Goal: Information Seeking & Learning: Learn about a topic

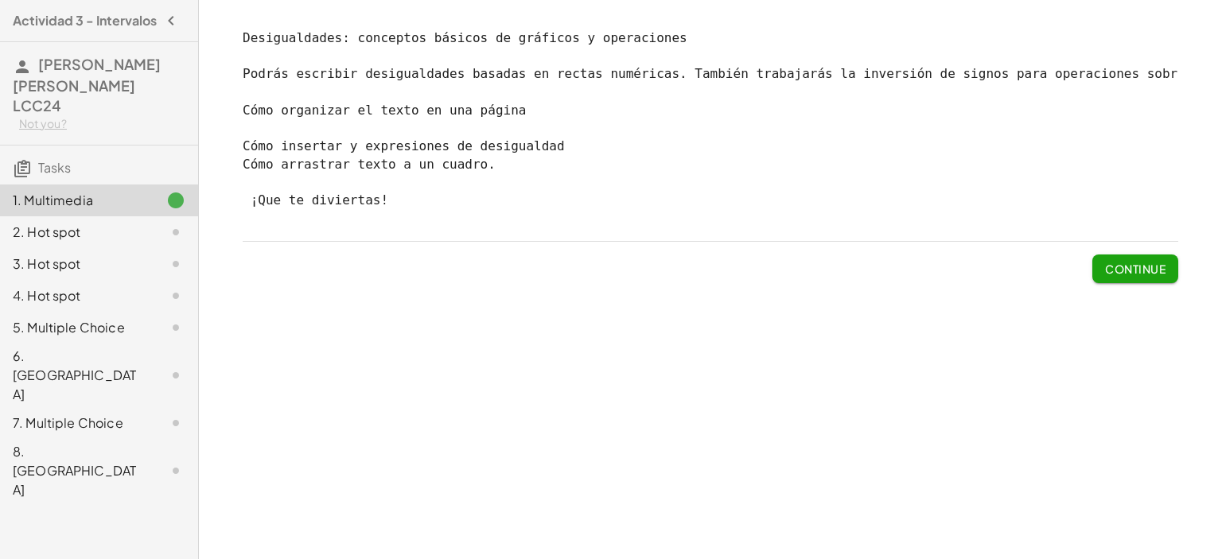
click at [1126, 266] on span "Continue" at bounding box center [1135, 262] width 86 height 41
click at [1129, 276] on span "Continue" at bounding box center [1135, 269] width 60 height 14
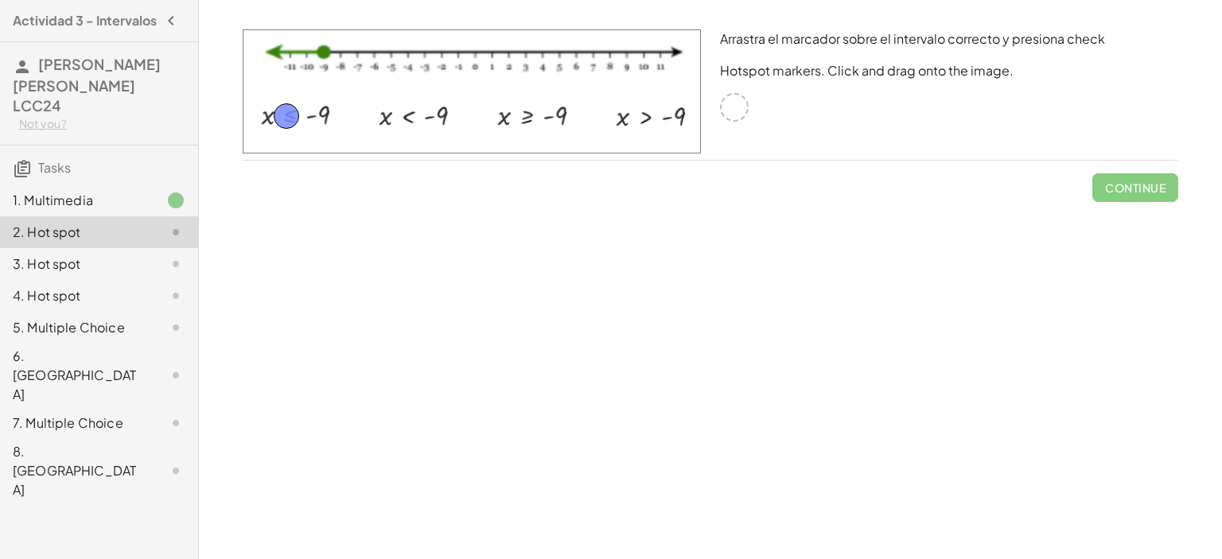
drag, startPoint x: 737, startPoint y: 111, endPoint x: 293, endPoint y: 121, distance: 444.0
click at [1126, 182] on span "Check" at bounding box center [1144, 188] width 41 height 14
click at [1126, 182] on span "Continue" at bounding box center [1135, 188] width 60 height 14
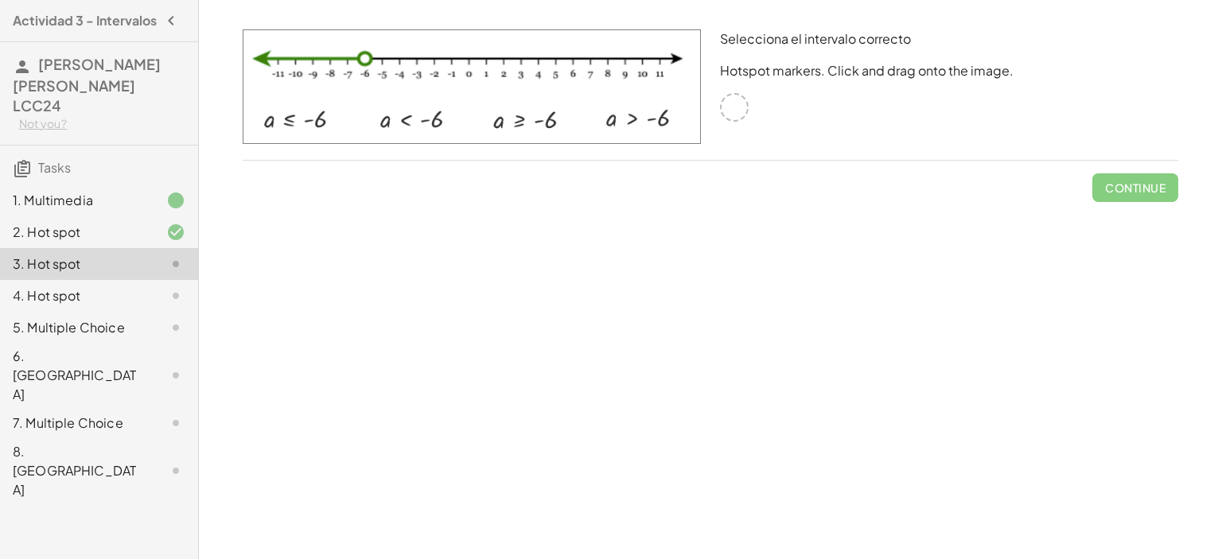
click at [414, 114] on img at bounding box center [472, 86] width 458 height 115
click at [414, 115] on img at bounding box center [472, 86] width 458 height 115
drag, startPoint x: 685, startPoint y: 126, endPoint x: 726, endPoint y: 117, distance: 42.3
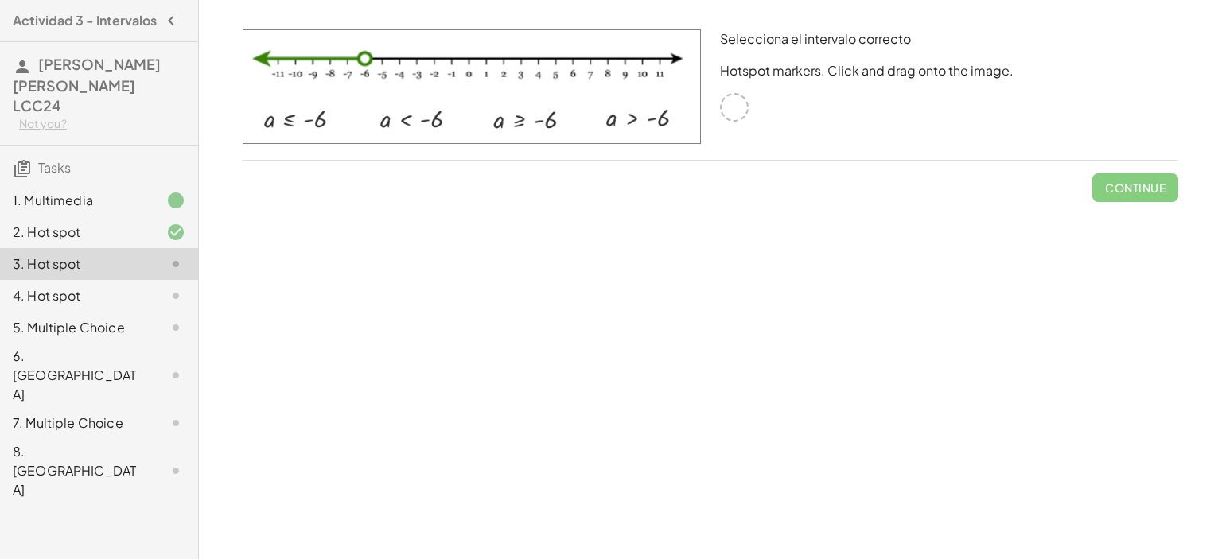
click at [726, 117] on div "Selecciona el intervalo correcto Hotspot markers. Click and drag onto the image." at bounding box center [710, 95] width 955 height 150
click at [726, 117] on div at bounding box center [734, 107] width 29 height 29
click at [738, 103] on div at bounding box center [734, 107] width 29 height 29
click at [410, 123] on img at bounding box center [472, 86] width 458 height 115
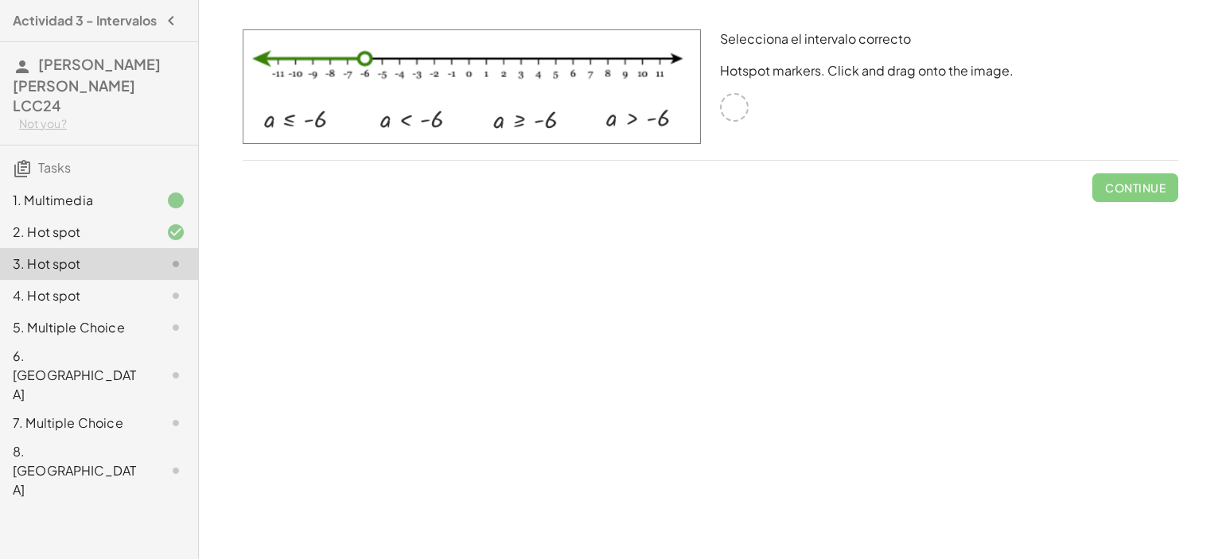
click at [410, 123] on img at bounding box center [472, 86] width 458 height 115
click at [410, 121] on img at bounding box center [472, 86] width 458 height 115
click at [735, 107] on div at bounding box center [734, 107] width 29 height 29
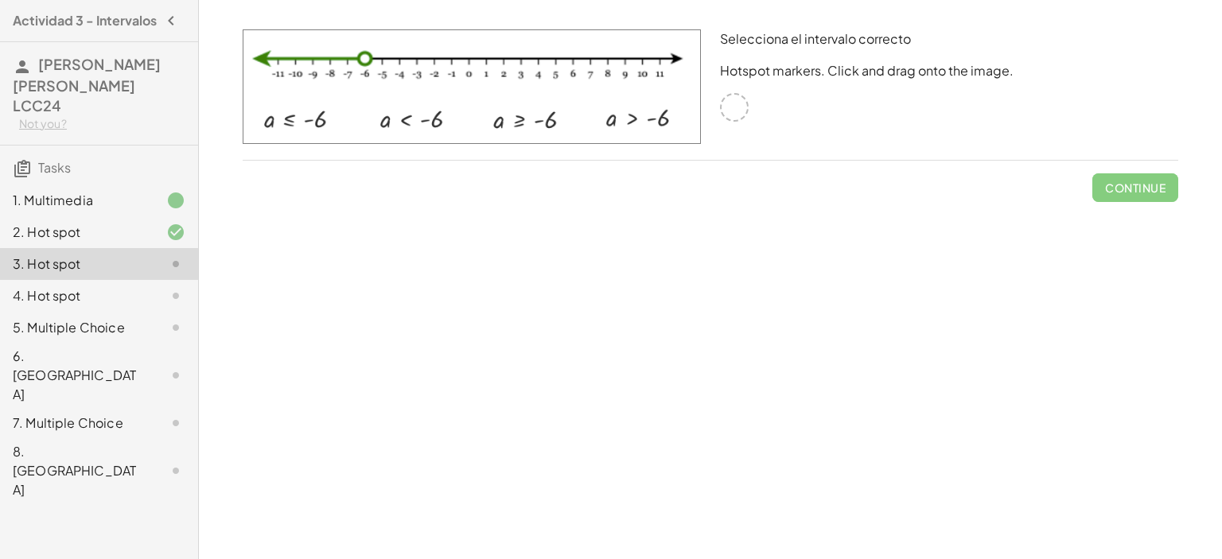
click at [735, 107] on div at bounding box center [734, 107] width 29 height 29
click at [739, 105] on div at bounding box center [734, 107] width 29 height 29
click at [412, 123] on img at bounding box center [472, 86] width 458 height 115
click at [352, 53] on img at bounding box center [472, 86] width 458 height 115
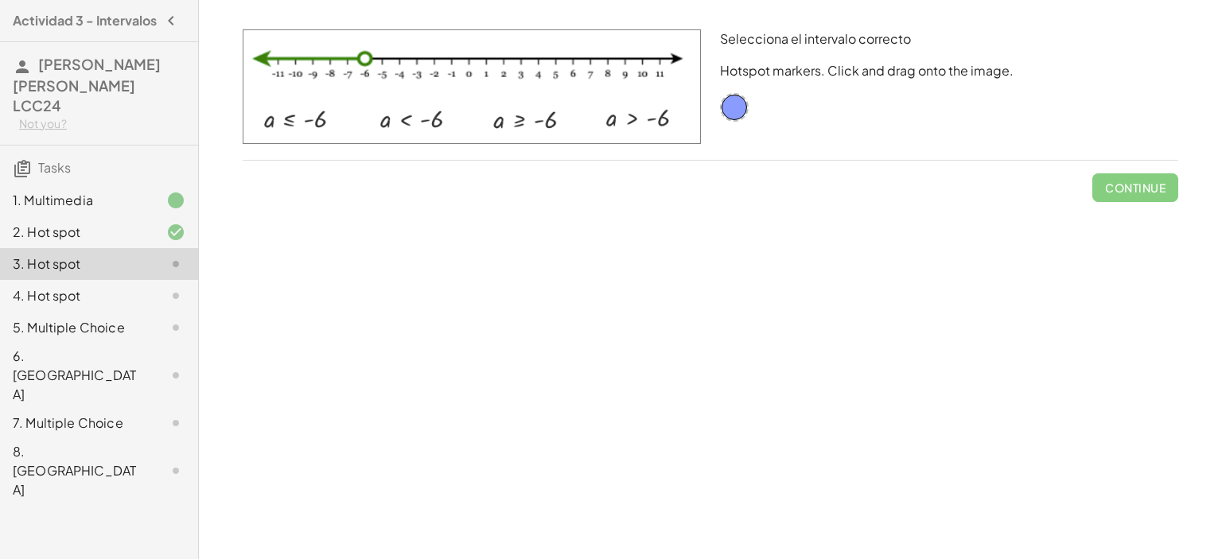
drag, startPoint x: 589, startPoint y: 127, endPoint x: 815, endPoint y: 103, distance: 227.2
click at [815, 103] on div "Selecciona el intervalo correcto Hotspot markers. Click and drag onto the image." at bounding box center [710, 95] width 955 height 150
drag, startPoint x: 738, startPoint y: 104, endPoint x: 414, endPoint y: 117, distance: 324.0
click at [1136, 183] on span "Check" at bounding box center [1144, 188] width 41 height 14
click at [1146, 188] on span "Continue" at bounding box center [1135, 188] width 60 height 14
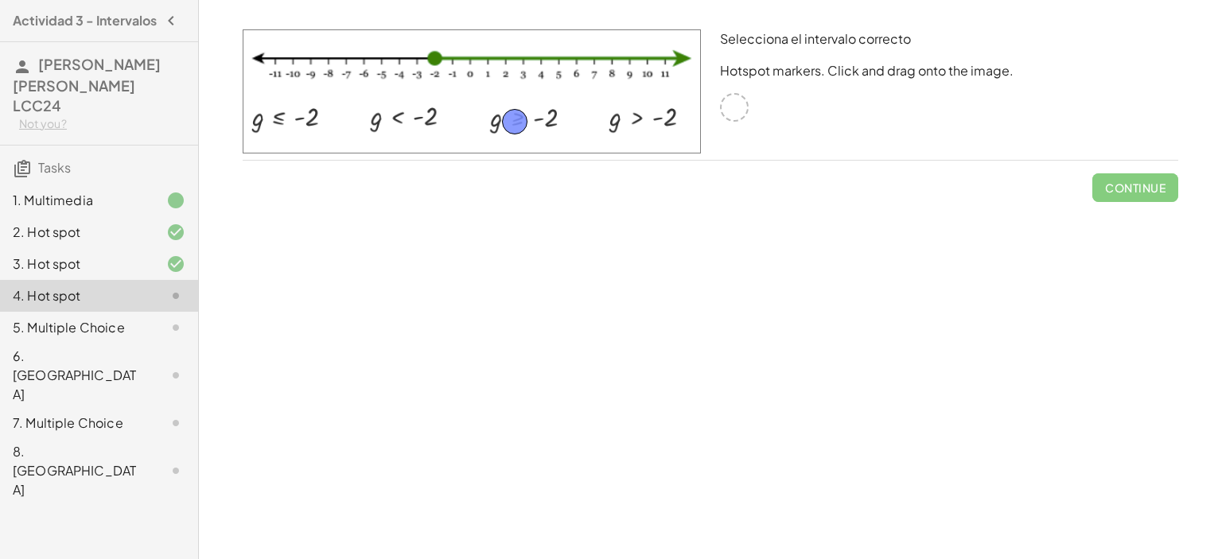
drag, startPoint x: 735, startPoint y: 107, endPoint x: 519, endPoint y: 119, distance: 216.7
click at [1149, 190] on span "Check" at bounding box center [1144, 188] width 41 height 14
click at [1127, 190] on span "Continue" at bounding box center [1135, 188] width 60 height 14
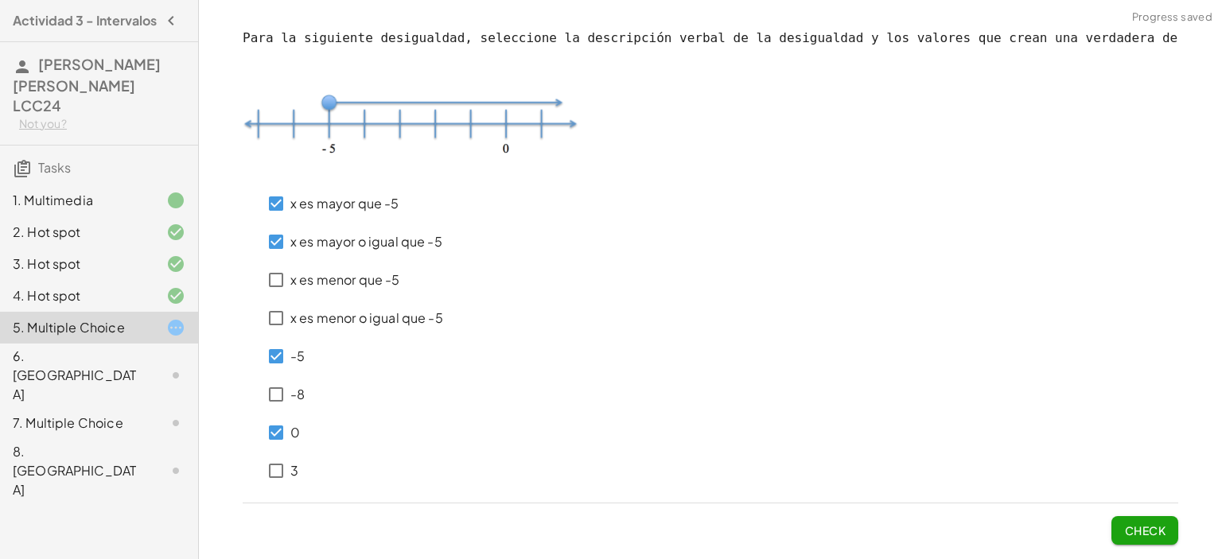
click at [1161, 531] on span "Check" at bounding box center [1144, 530] width 41 height 14
click at [1162, 525] on span "Check" at bounding box center [1144, 530] width 41 height 14
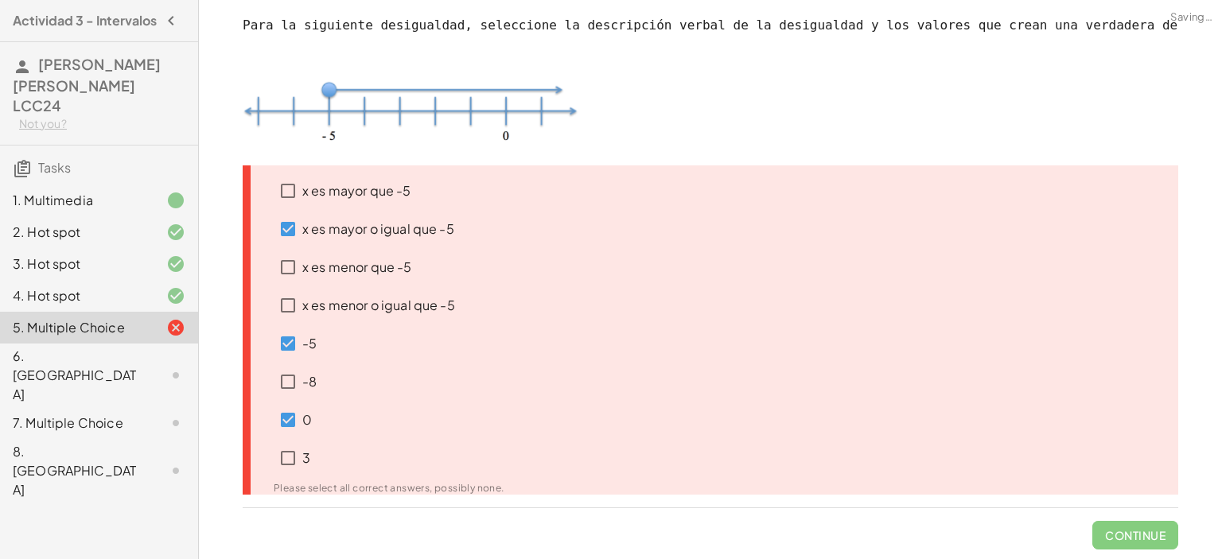
click at [433, 439] on div "0" at bounding box center [380, 467] width 250 height 56
click at [1126, 553] on div "Para la siguiente desigualdad, seleccione la descripción verbal de la desiguald…" at bounding box center [710, 283] width 955 height 552
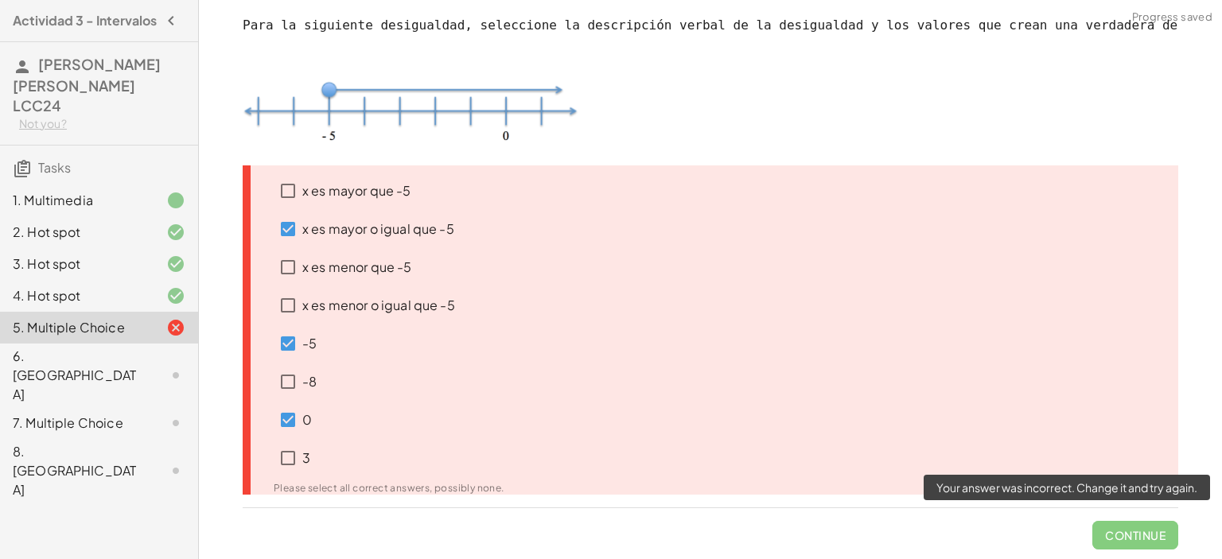
click at [1118, 535] on span "Continue" at bounding box center [1135, 528] width 86 height 41
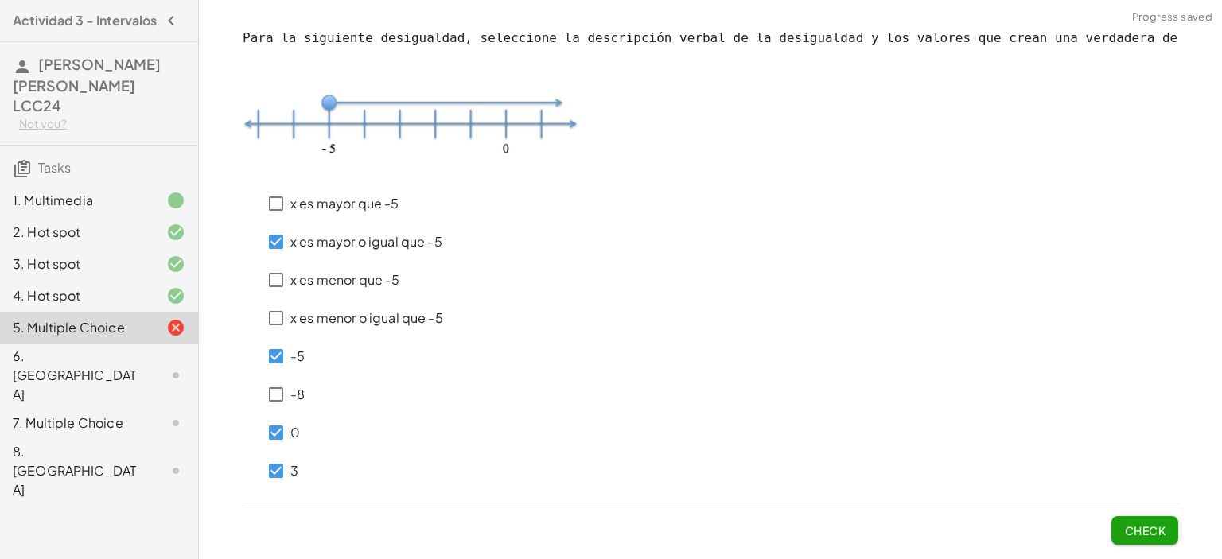
click at [1136, 531] on span "Check" at bounding box center [1144, 530] width 41 height 14
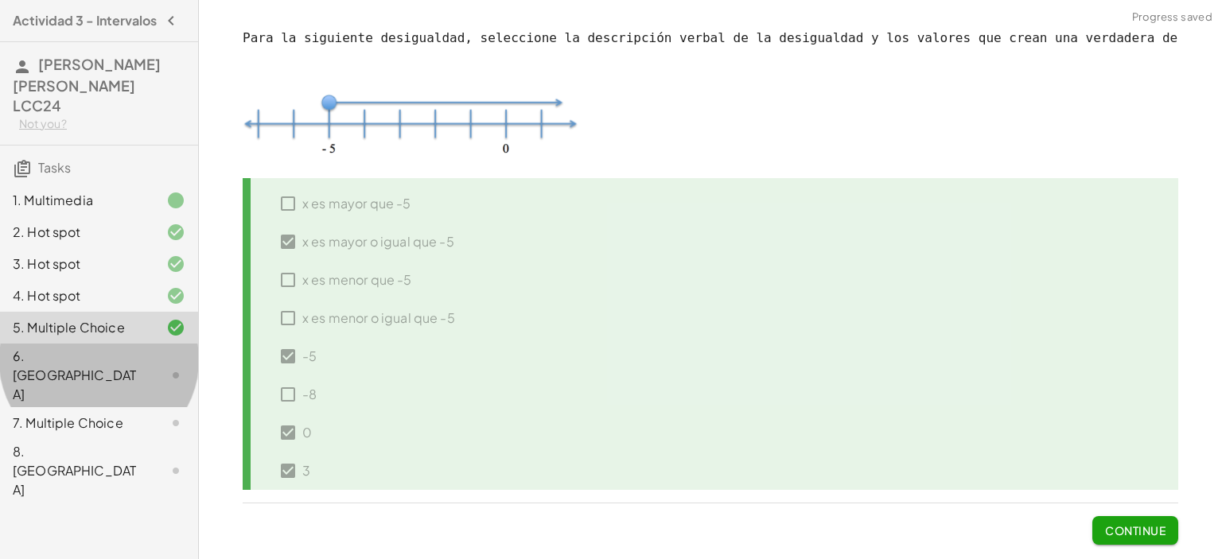
click at [127, 351] on div "6. [GEOGRAPHIC_DATA]" at bounding box center [77, 375] width 128 height 57
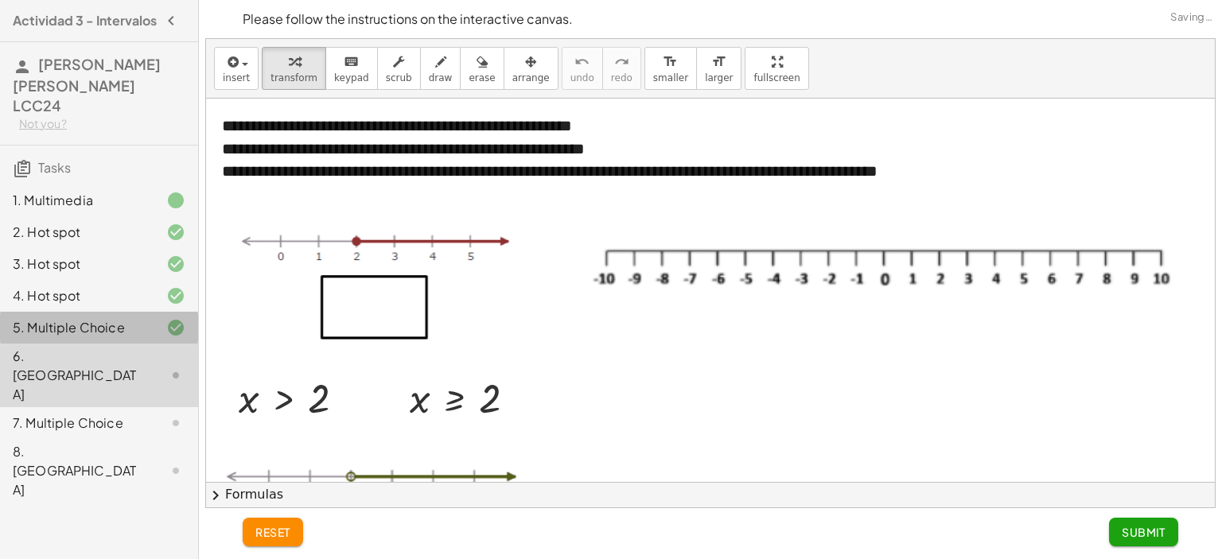
click at [137, 329] on div "5. Multiple Choice" at bounding box center [77, 327] width 128 height 19
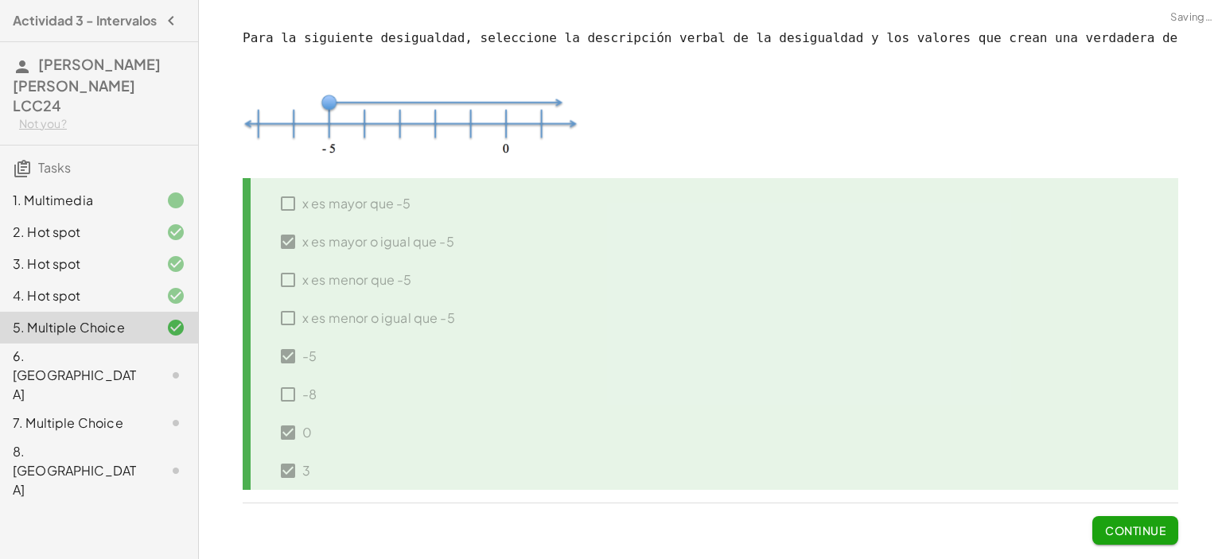
click at [182, 366] on icon at bounding box center [175, 375] width 19 height 19
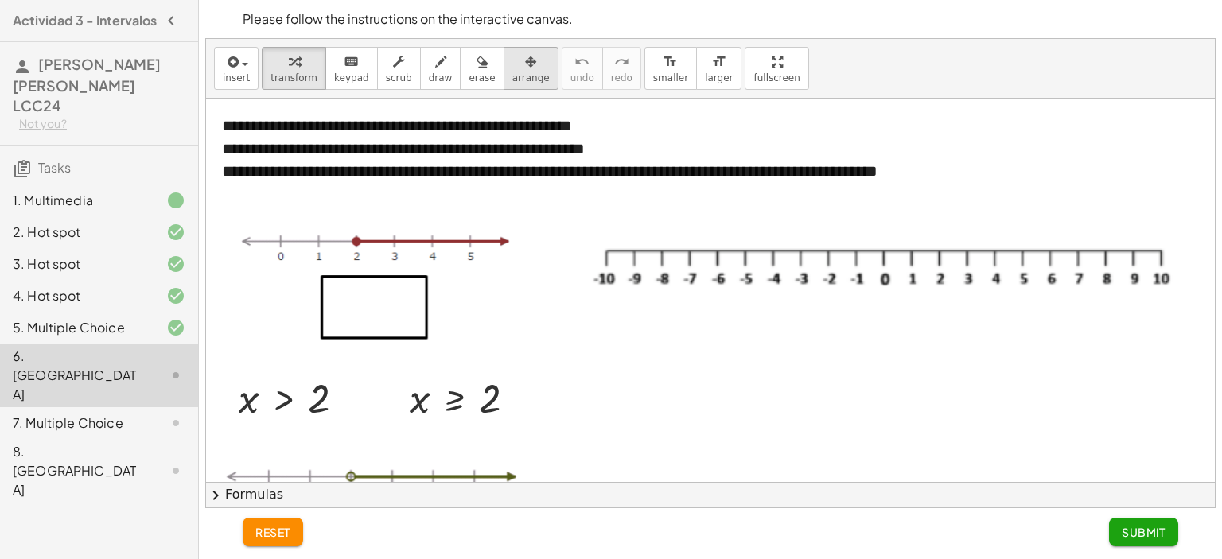
click at [512, 72] on span "arrange" at bounding box center [530, 77] width 37 height 11
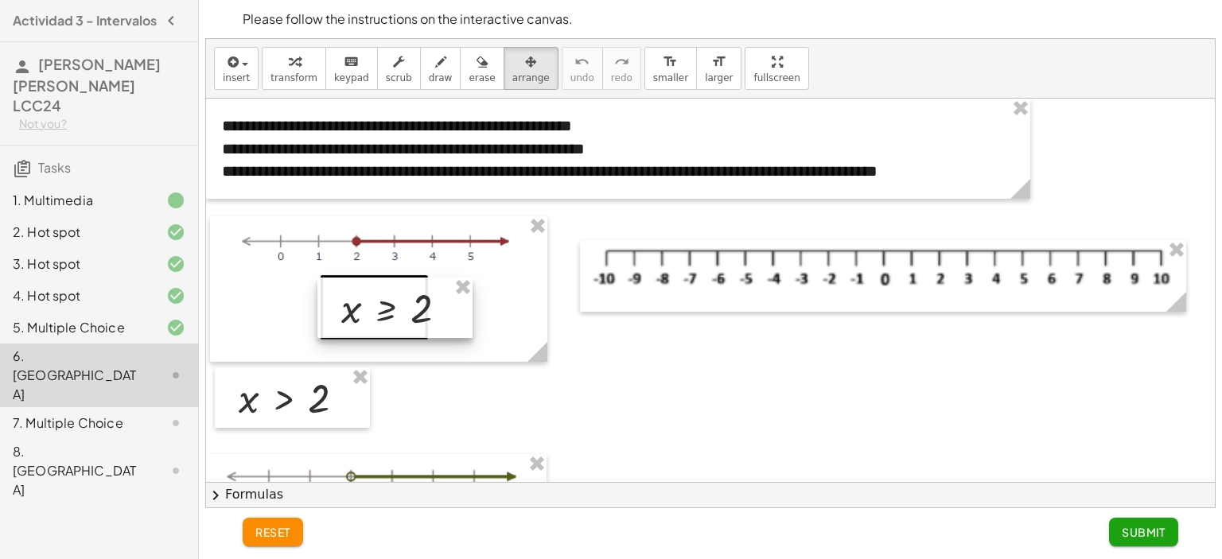
drag, startPoint x: 462, startPoint y: 410, endPoint x: 390, endPoint y: 321, distance: 115.4
click at [391, 321] on div at bounding box center [394, 308] width 155 height 60
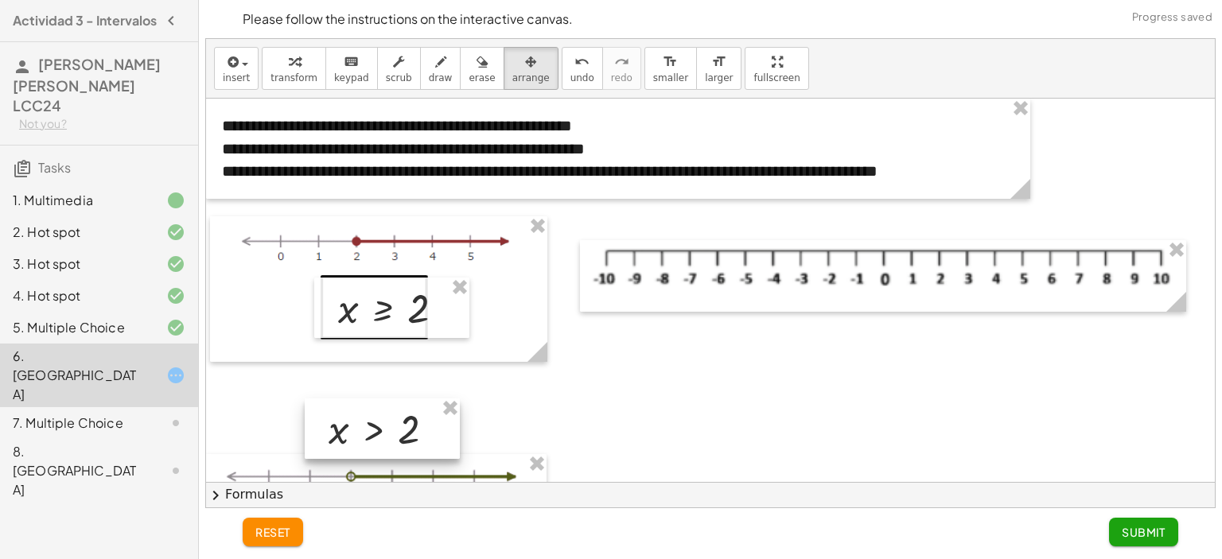
drag, startPoint x: 331, startPoint y: 400, endPoint x: 421, endPoint y: 431, distance: 95.1
click at [421, 431] on div at bounding box center [382, 429] width 155 height 60
click at [389, 314] on div at bounding box center [389, 308] width 155 height 60
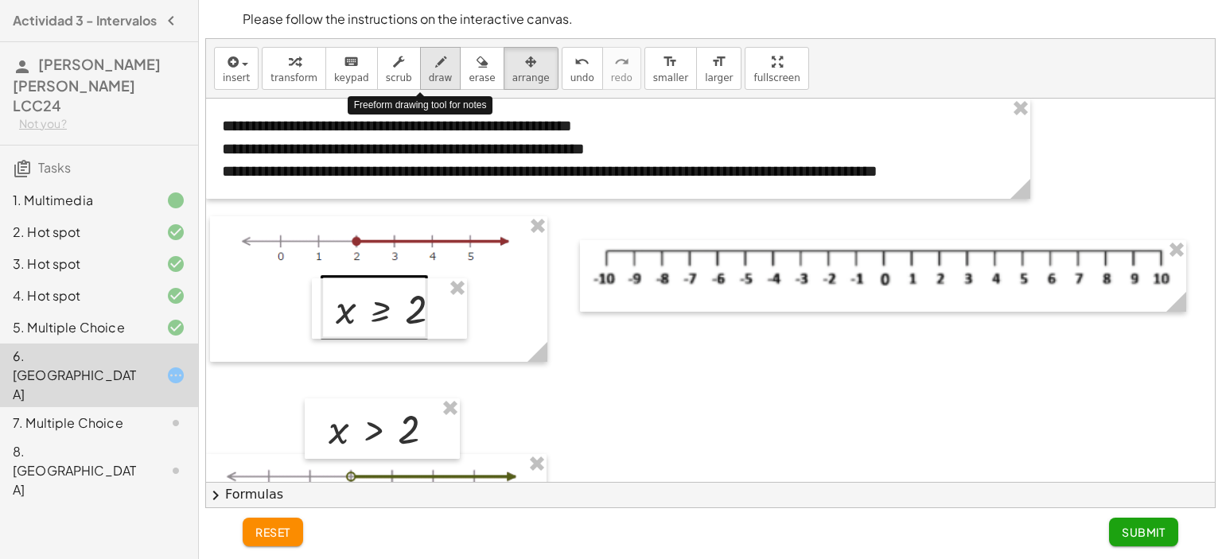
click at [429, 79] on span "draw" at bounding box center [441, 77] width 24 height 11
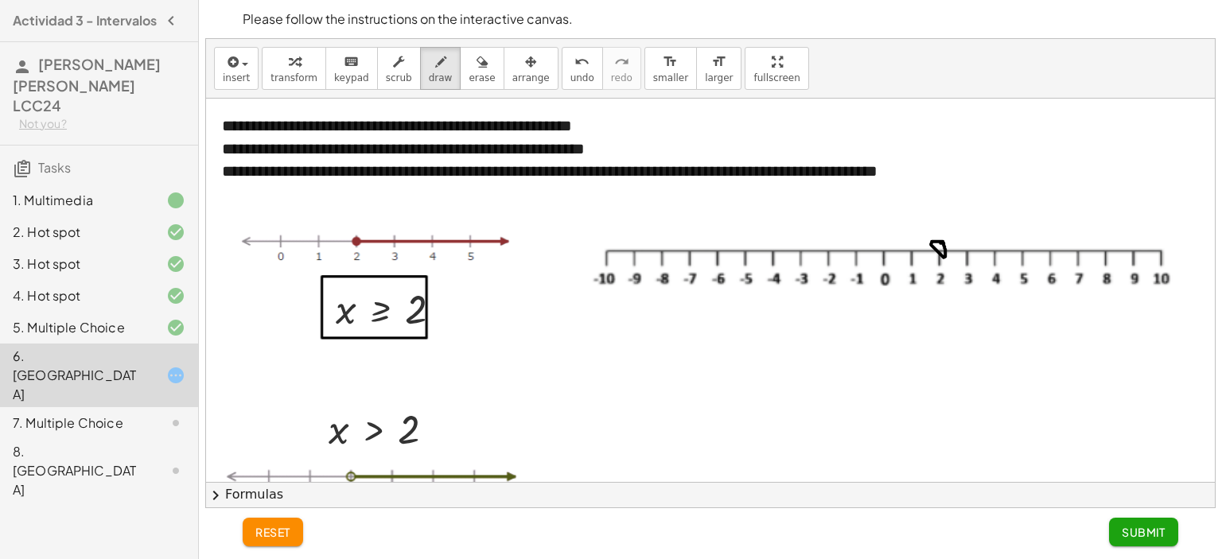
click at [940, 243] on div at bounding box center [712, 544] width 1013 height 891
drag, startPoint x: 947, startPoint y: 248, endPoint x: 1161, endPoint y: 249, distance: 214.8
click at [1161, 249] on div at bounding box center [712, 544] width 1013 height 891
click at [1161, 243] on div at bounding box center [712, 544] width 1013 height 891
click at [1139, 531] on span "Submit" at bounding box center [1144, 532] width 44 height 14
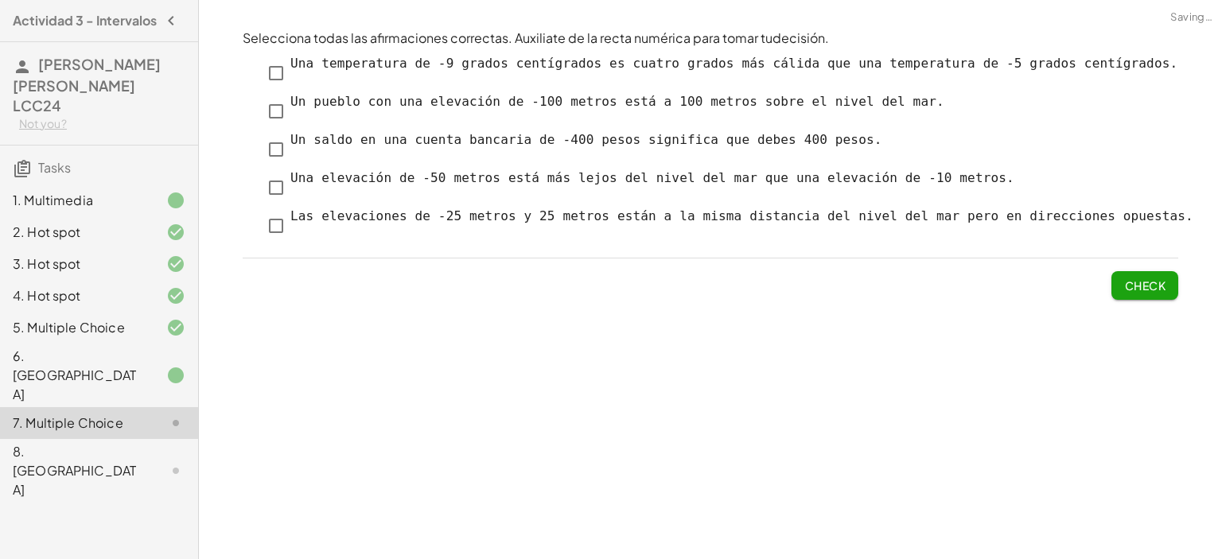
click at [141, 366] on div at bounding box center [163, 375] width 45 height 19
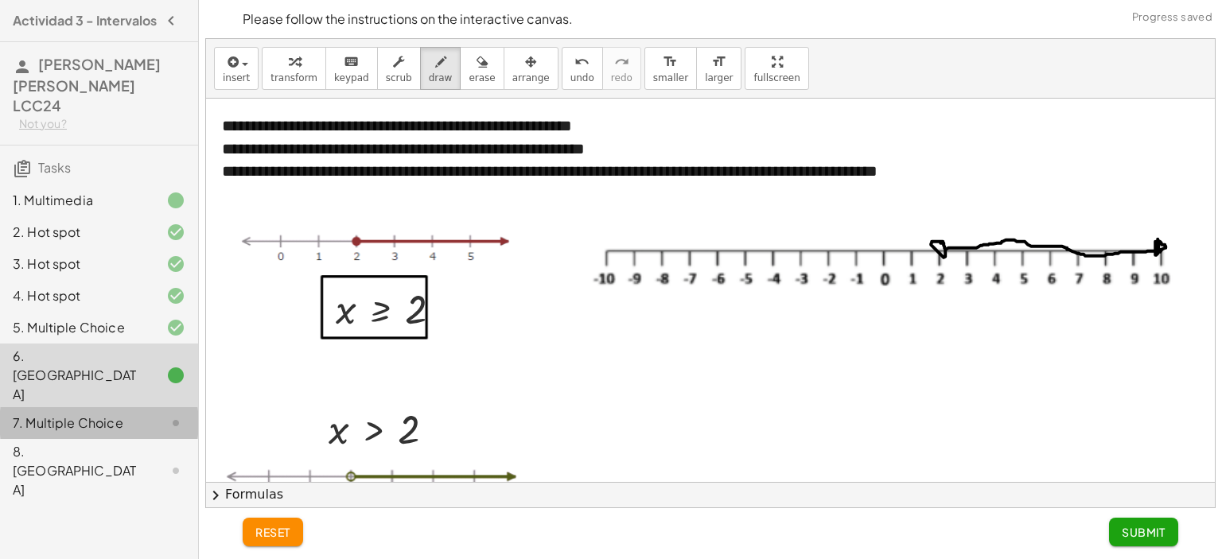
click at [178, 414] on icon at bounding box center [175, 423] width 19 height 19
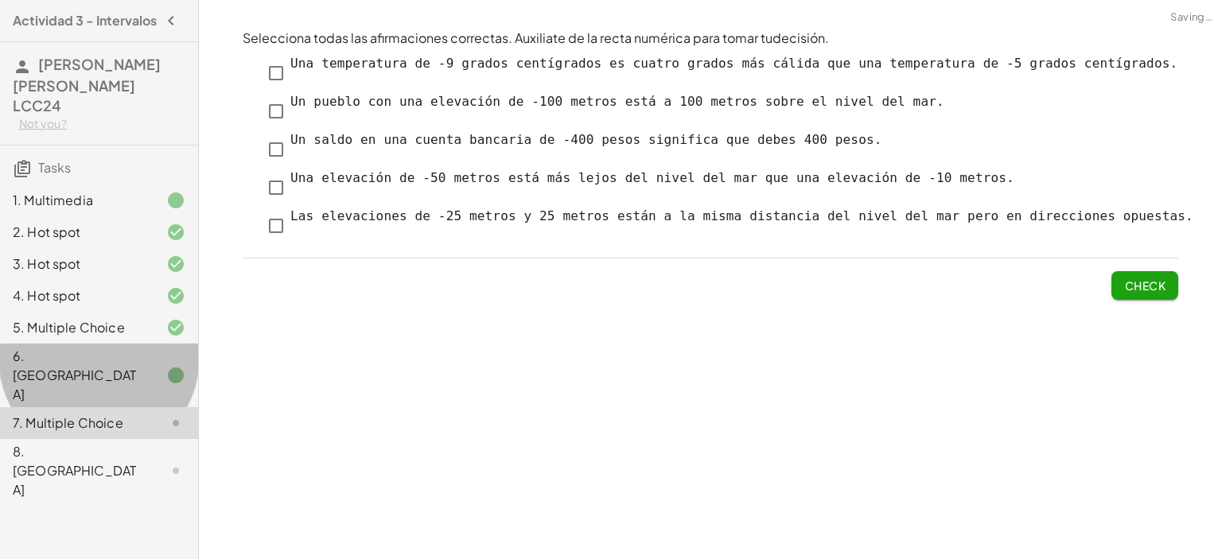
click at [165, 366] on div at bounding box center [163, 375] width 45 height 19
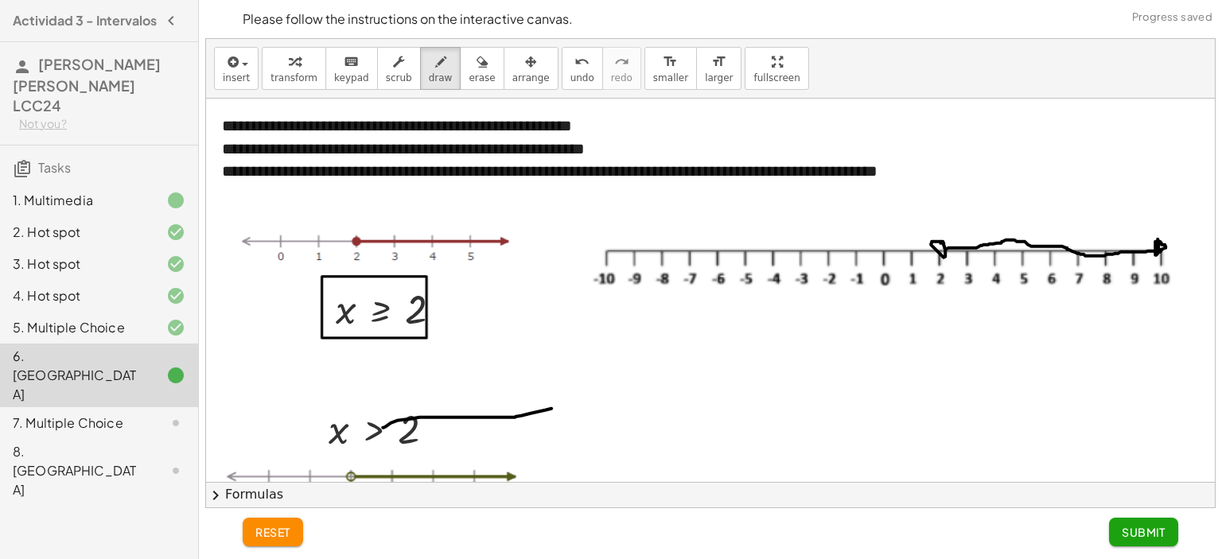
drag, startPoint x: 383, startPoint y: 427, endPoint x: 551, endPoint y: 408, distance: 169.7
click at [551, 408] on div at bounding box center [712, 544] width 1013 height 891
click at [469, 82] on span "erase" at bounding box center [482, 77] width 26 height 11
drag, startPoint x: 387, startPoint y: 425, endPoint x: 566, endPoint y: 416, distance: 179.2
click at [566, 416] on div at bounding box center [712, 544] width 1013 height 891
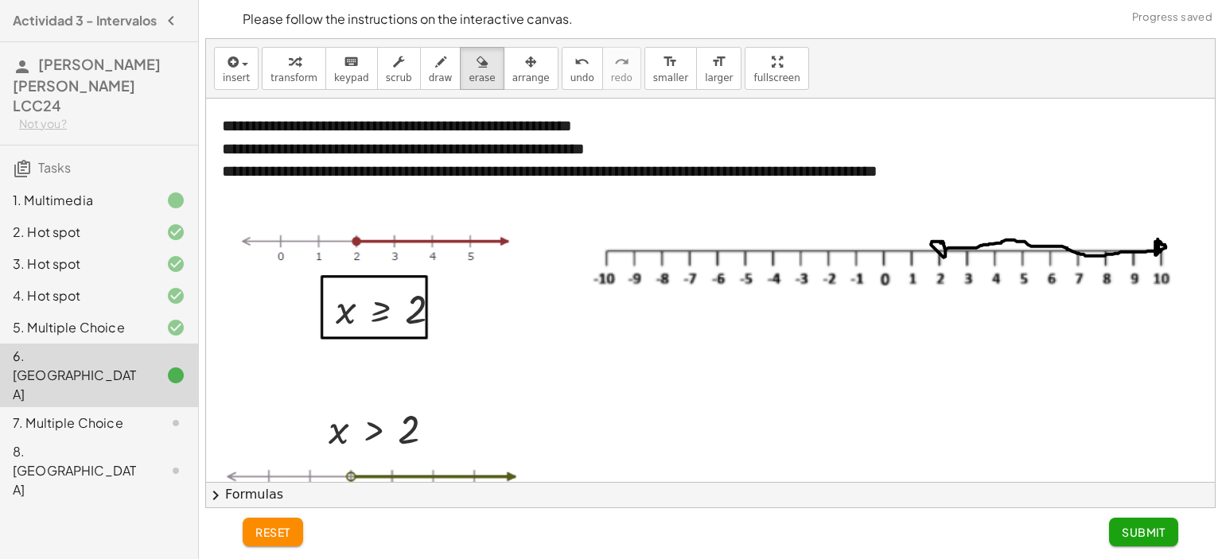
drag, startPoint x: 1129, startPoint y: 534, endPoint x: 1118, endPoint y: 525, distance: 14.2
click at [1128, 534] on span "Submit" at bounding box center [1144, 532] width 44 height 14
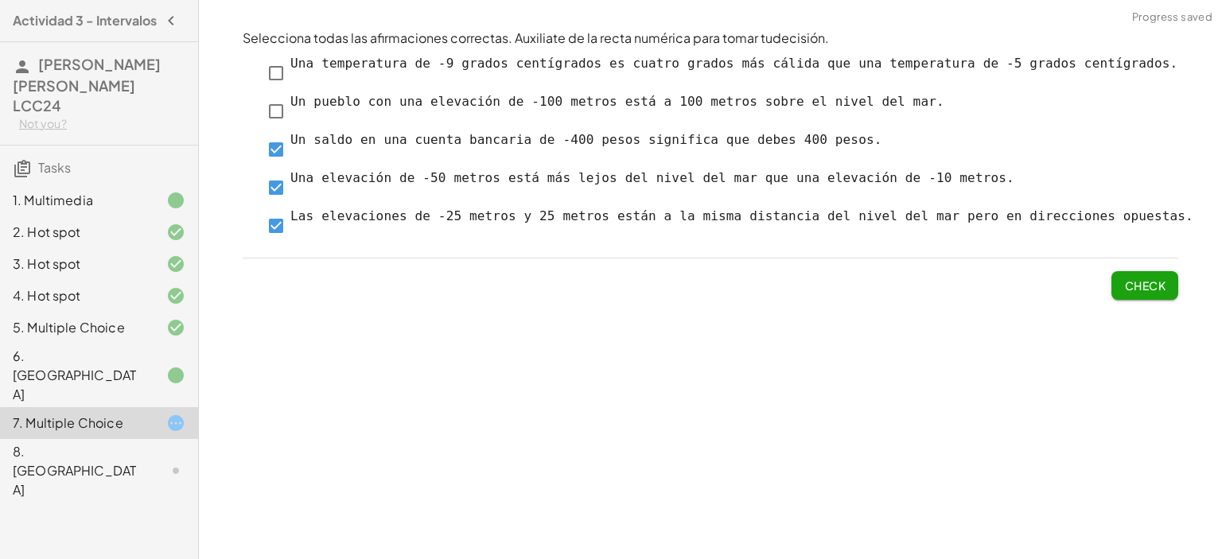
click at [1165, 286] on button "Check" at bounding box center [1144, 285] width 67 height 29
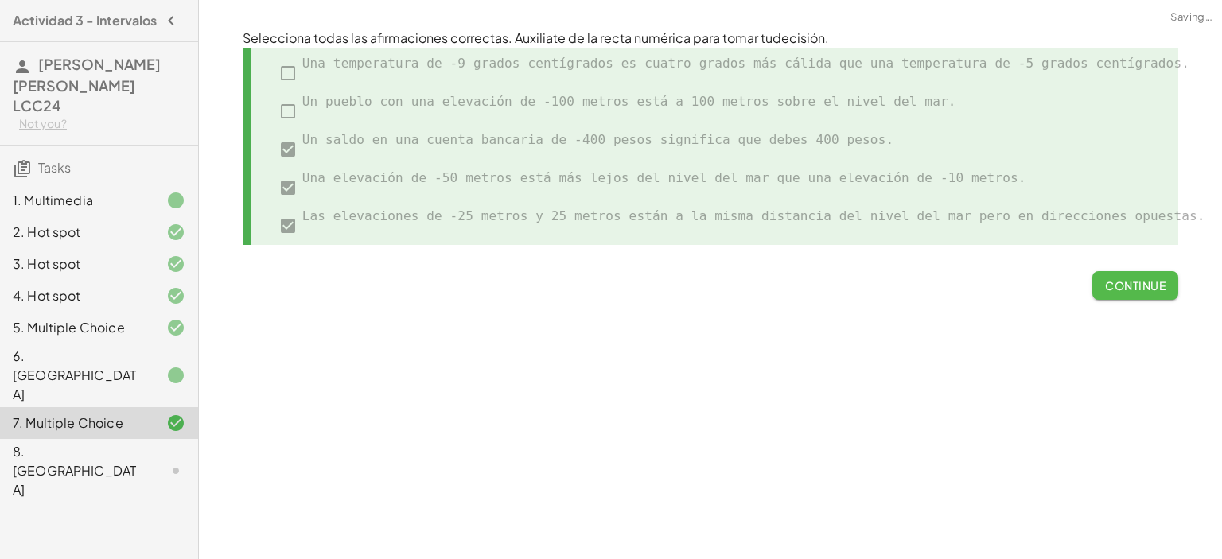
click at [1102, 289] on button "Continue" at bounding box center [1135, 285] width 86 height 29
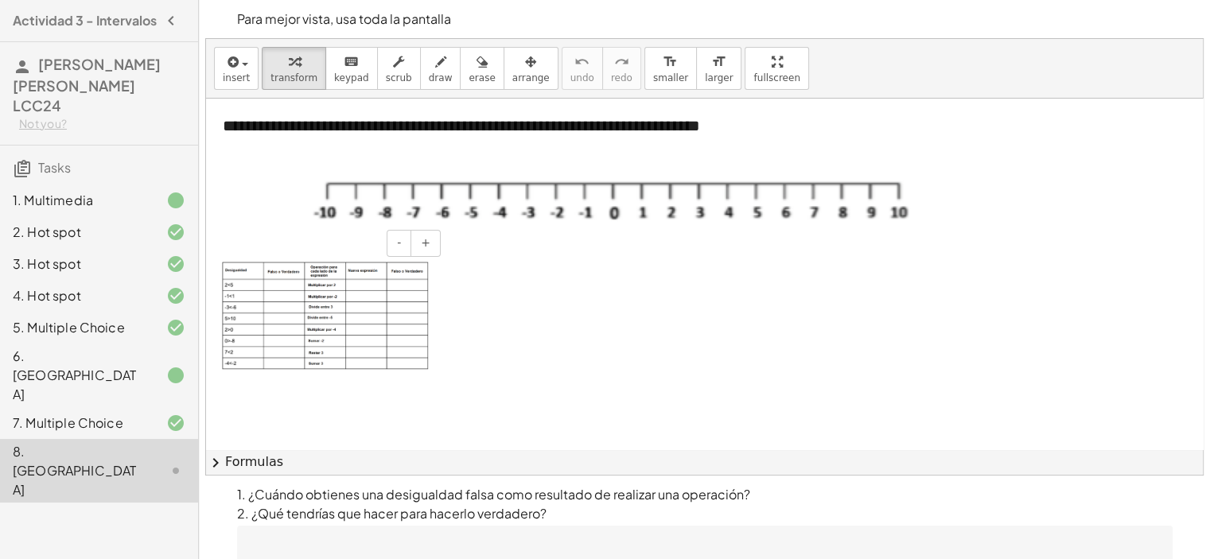
click at [282, 282] on img at bounding box center [325, 316] width 207 height 108
click at [282, 282] on img "To enrich screen reader interactions, please activate Accessibility in Grammarl…" at bounding box center [325, 316] width 207 height 108
